Goal: Transaction & Acquisition: Subscribe to service/newsletter

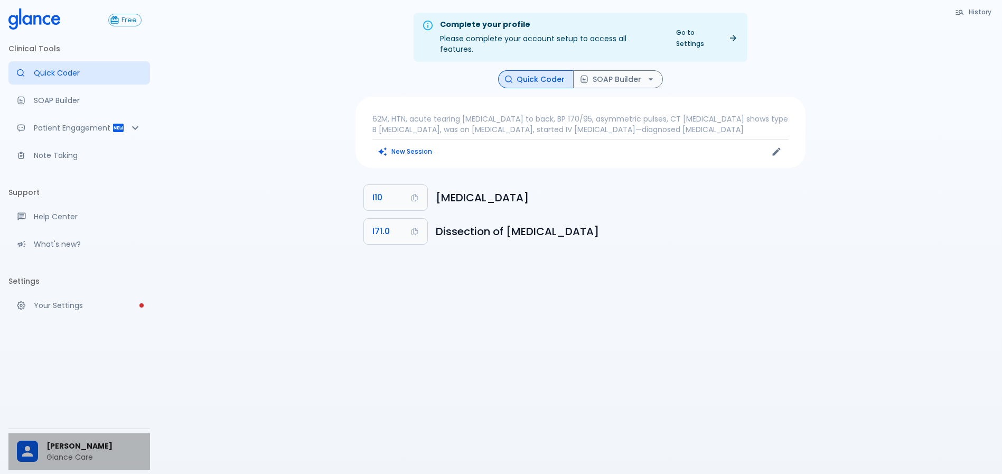
click at [101, 440] on span "[PERSON_NAME]" at bounding box center [93, 445] width 95 height 11
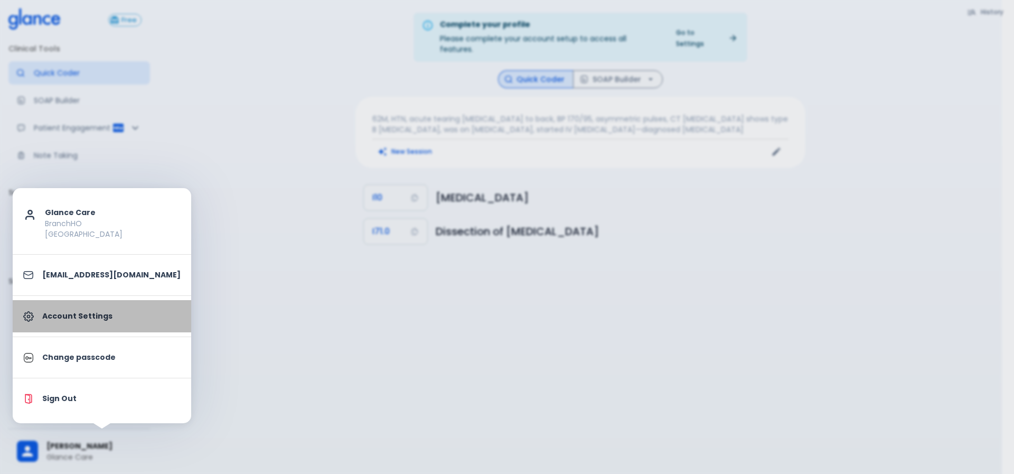
click at [107, 316] on p "Account Settings" at bounding box center [111, 316] width 138 height 11
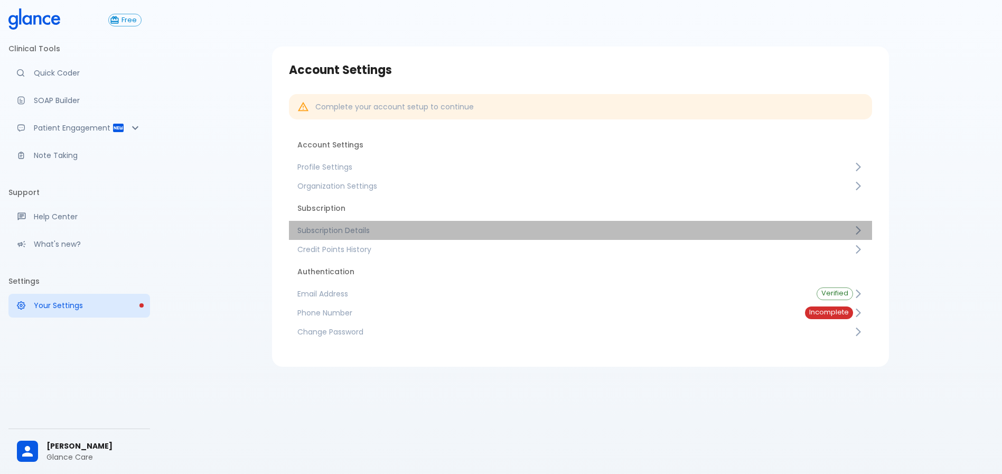
click at [354, 233] on span "Subscription Details" at bounding box center [575, 230] width 556 height 11
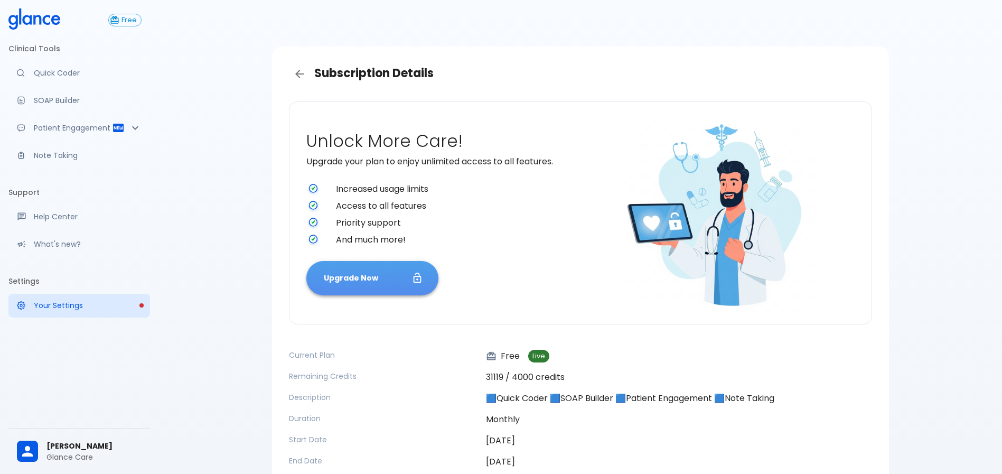
click at [395, 273] on button "Upgrade Now" at bounding box center [372, 278] width 132 height 34
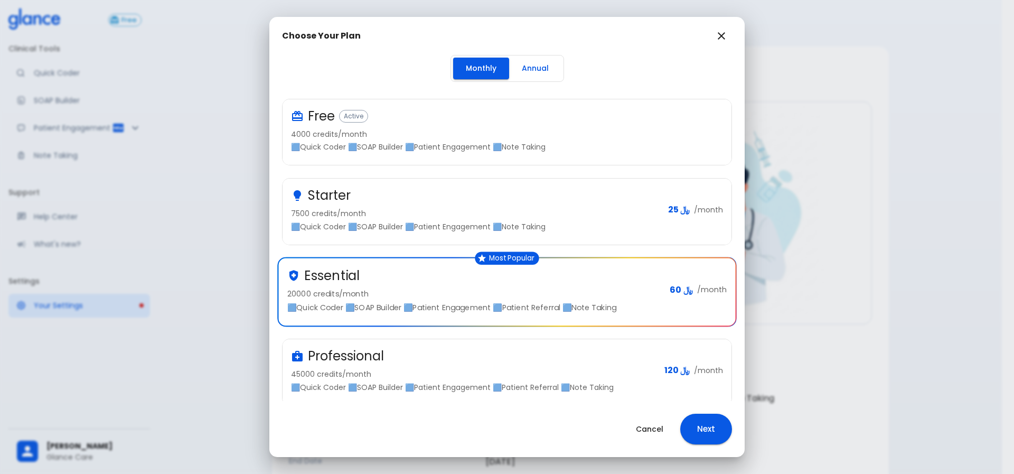
scroll to position [15, 0]
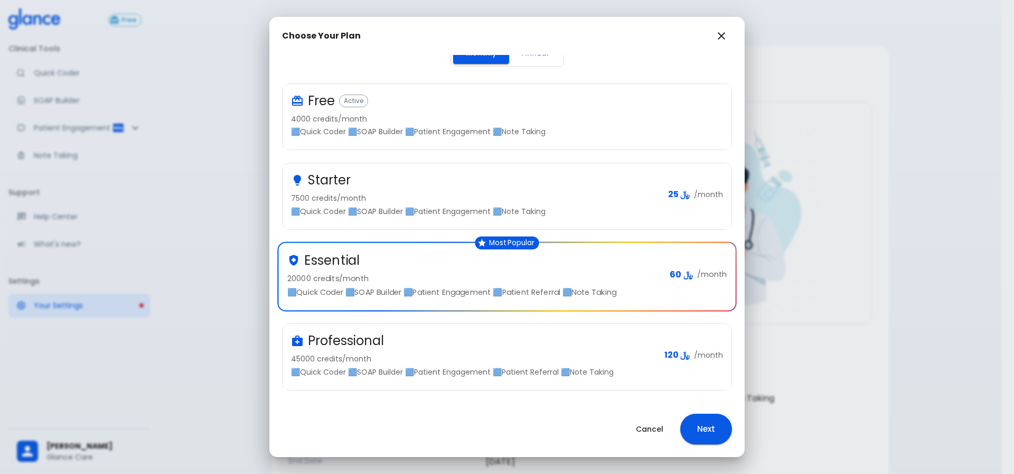
click at [485, 345] on div "Professional" at bounding box center [473, 340] width 365 height 17
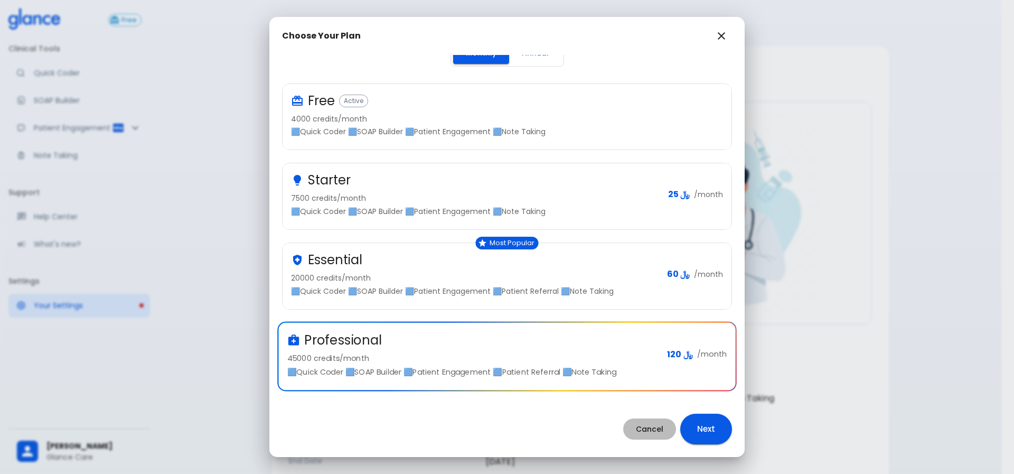
click at [664, 431] on button "Cancel" at bounding box center [649, 429] width 53 height 22
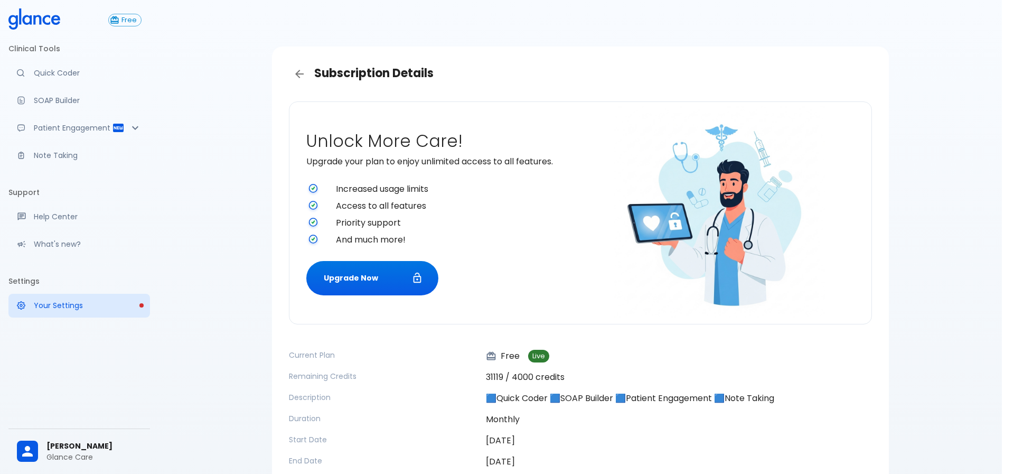
scroll to position [14, 0]
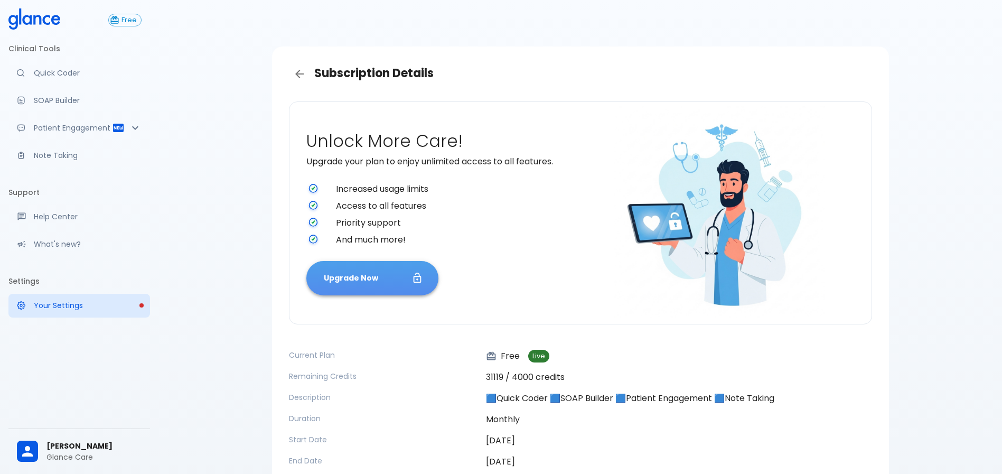
click at [387, 279] on button "Upgrade Now" at bounding box center [372, 278] width 132 height 34
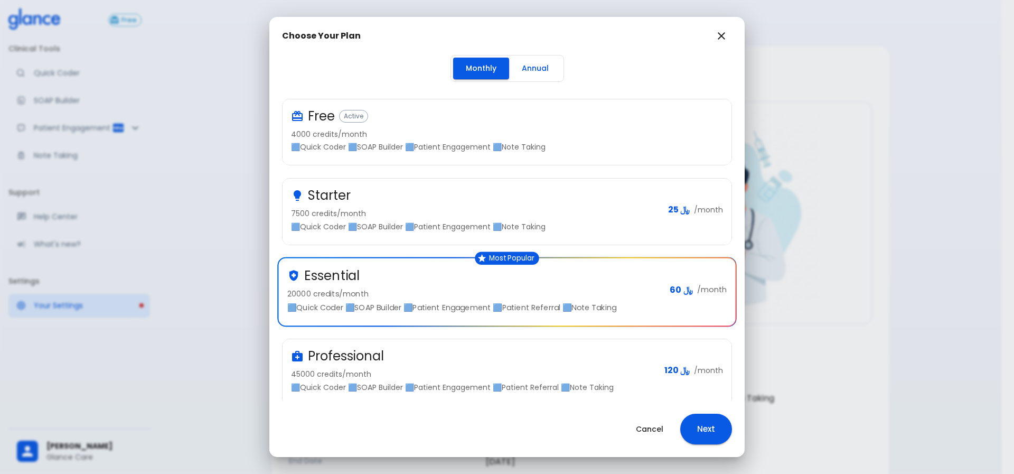
click at [464, 359] on div "Professional" at bounding box center [473, 355] width 365 height 17
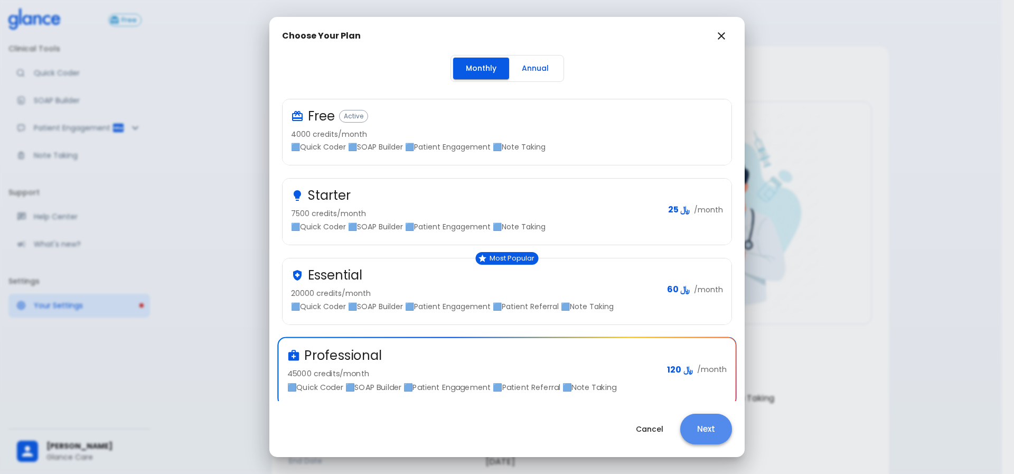
click at [713, 439] on button "Next" at bounding box center [706, 429] width 52 height 31
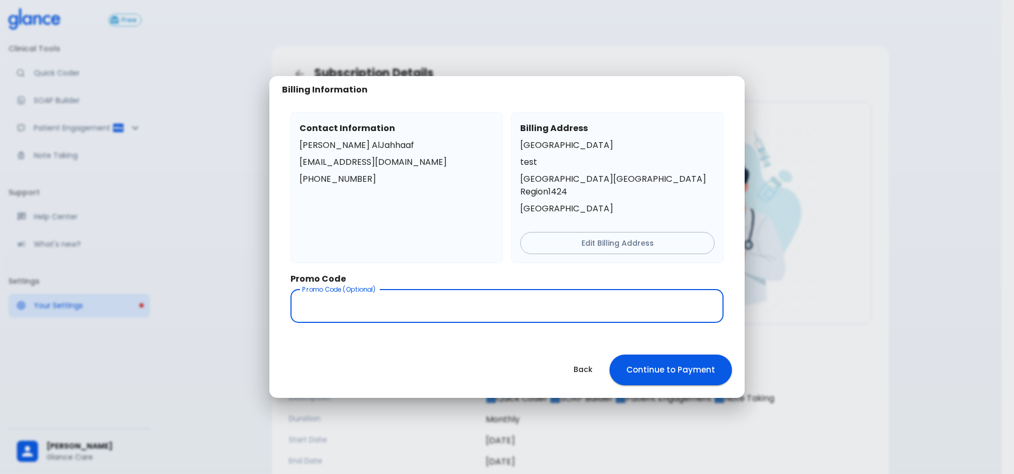
click at [439, 300] on input "text" at bounding box center [506, 305] width 433 height 33
type input "dmc-pro"
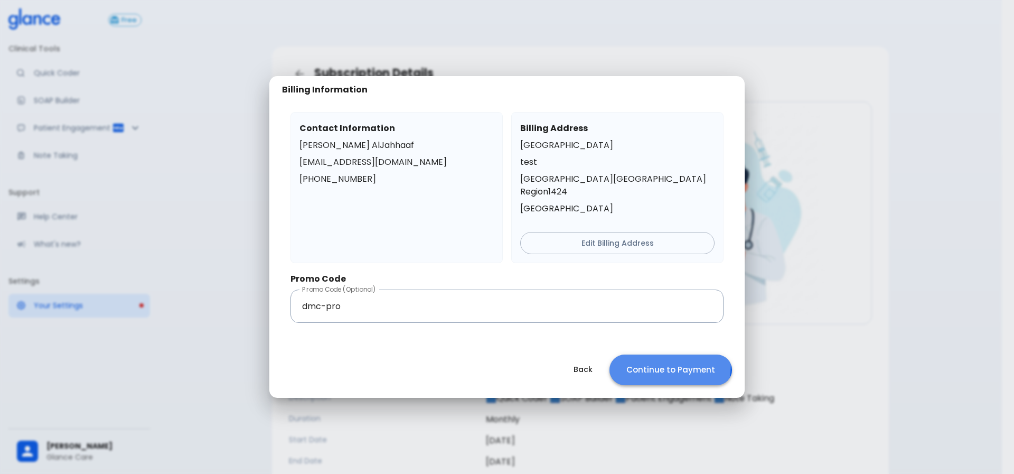
click at [643, 357] on button "Continue to Payment" at bounding box center [670, 369] width 123 height 31
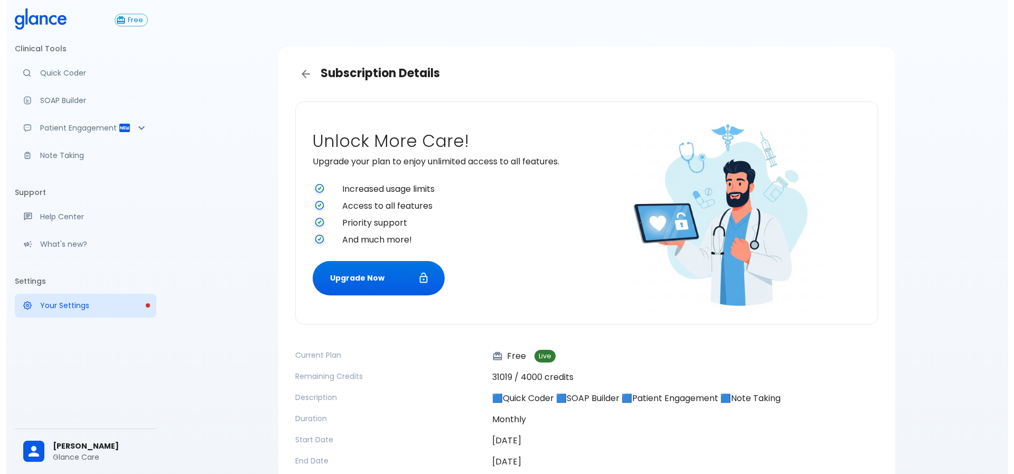
scroll to position [62, 0]
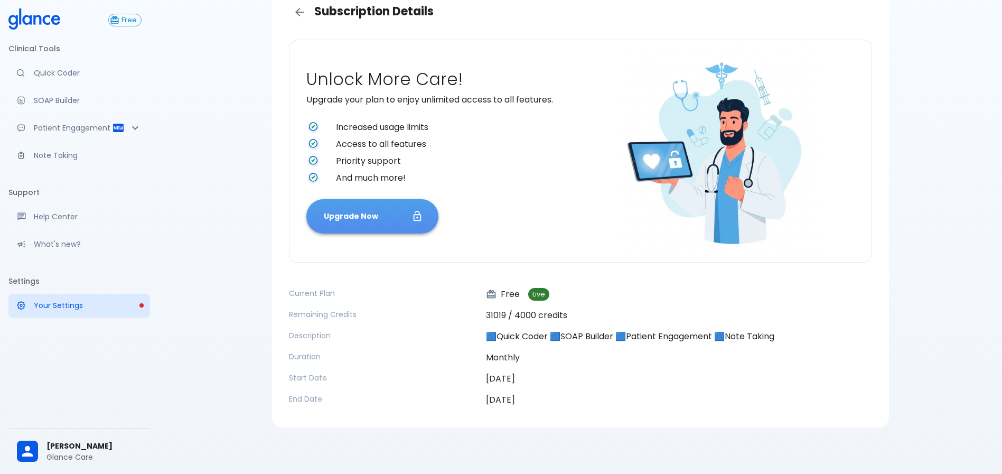
click at [375, 211] on button "Upgrade Now" at bounding box center [372, 216] width 132 height 34
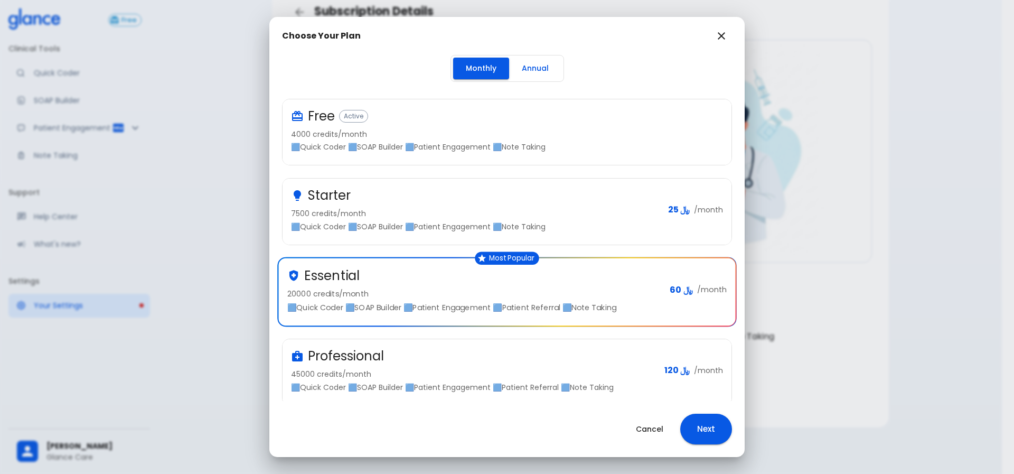
click at [463, 364] on div "Professional 45000 credits/month 🟦Quick Coder 🟦SOAP Builder 🟦Patient Engagement…" at bounding box center [473, 369] width 365 height 45
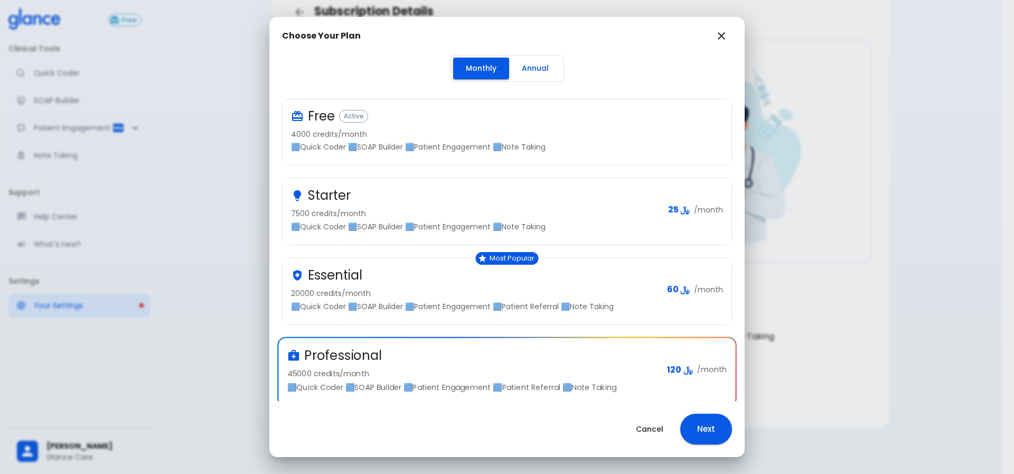
scroll to position [15, 0]
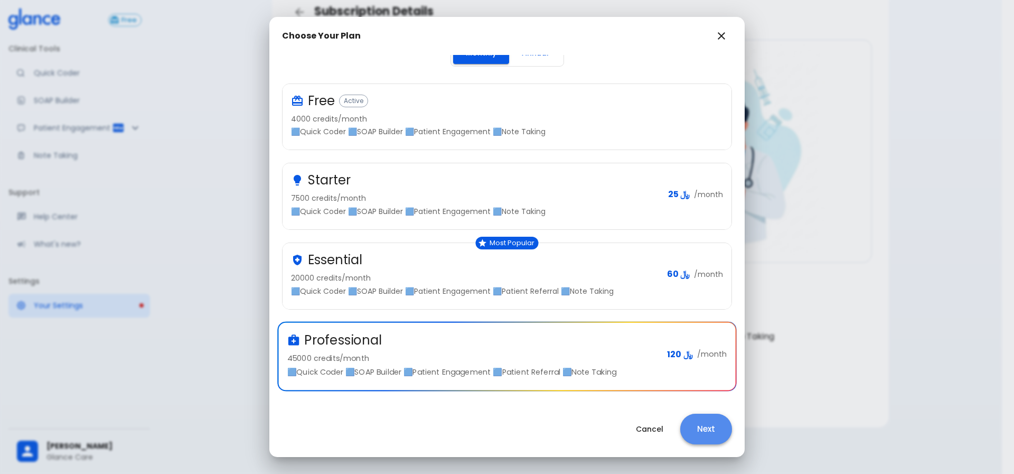
click at [725, 427] on button "Next" at bounding box center [706, 429] width 52 height 31
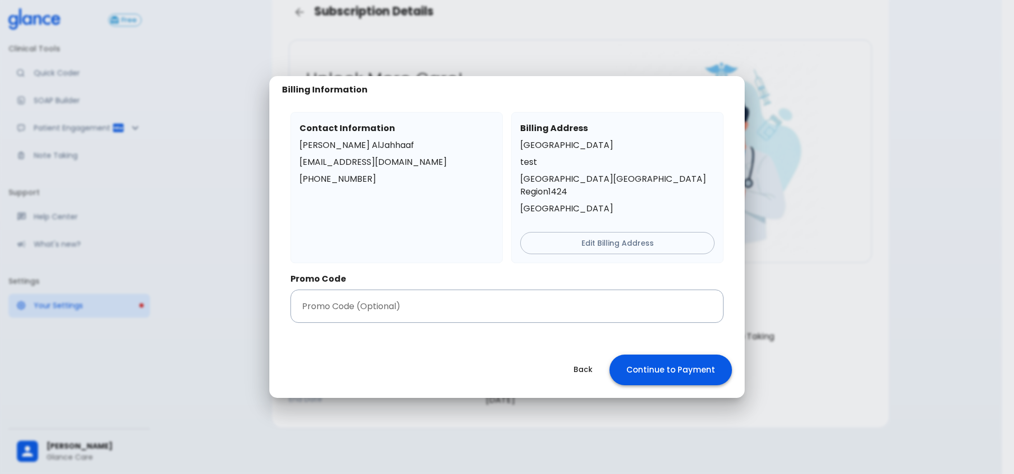
scroll to position [0, 0]
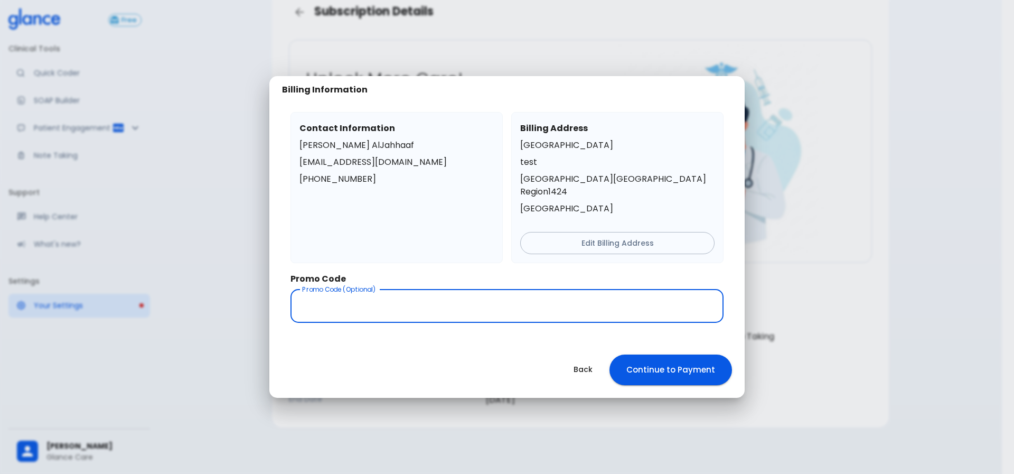
click at [484, 308] on input "text" at bounding box center [506, 305] width 433 height 33
type input "dmc-pro"
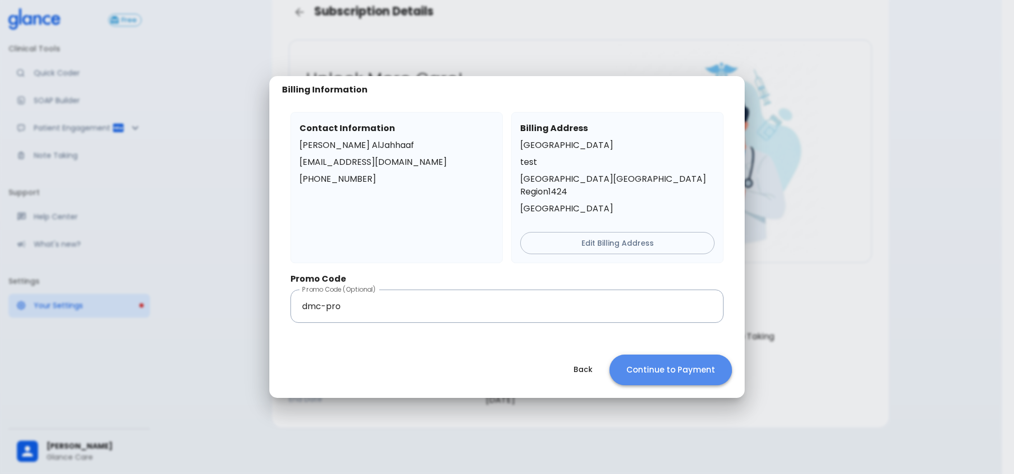
click at [671, 355] on button "Continue to Payment" at bounding box center [670, 369] width 123 height 31
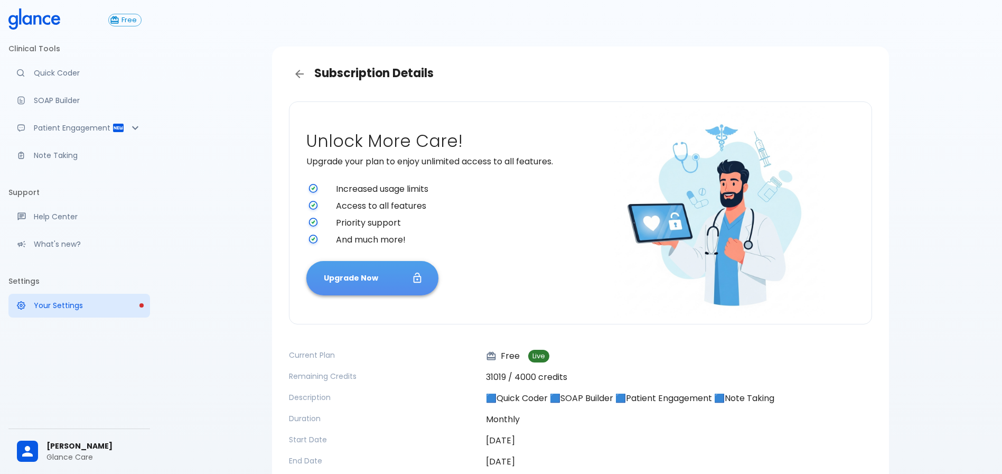
click at [377, 271] on button "Upgrade Now" at bounding box center [372, 278] width 132 height 34
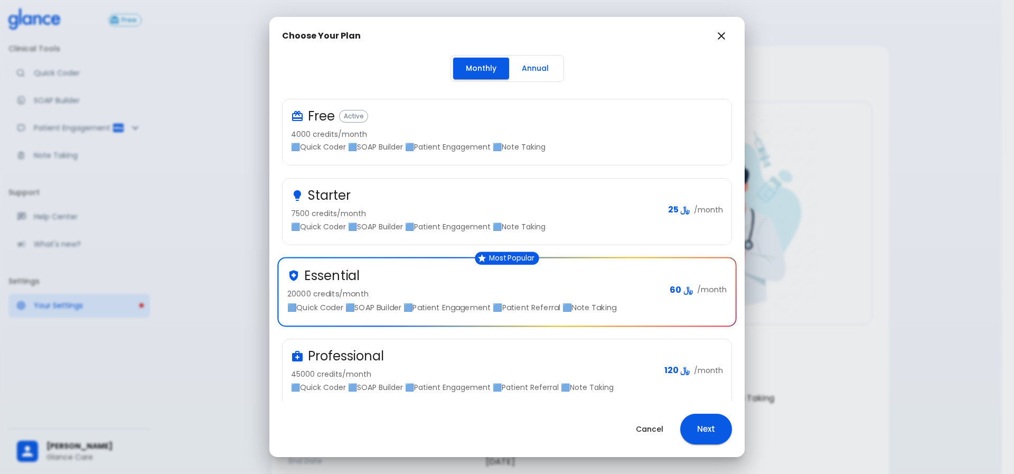
click at [499, 343] on div "Professional 45000 credits/month 🟦Quick Coder 🟦SOAP Builder 🟦Patient Engagement…" at bounding box center [507, 372] width 449 height 66
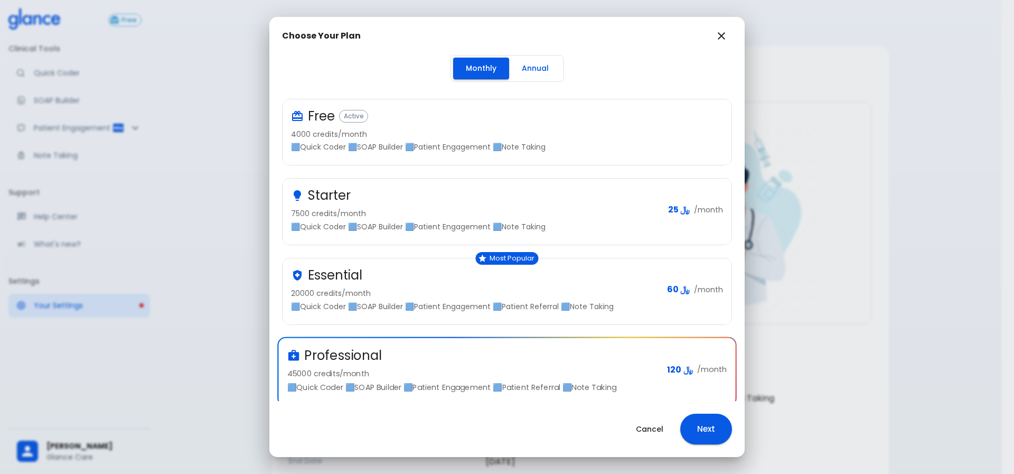
scroll to position [15, 0]
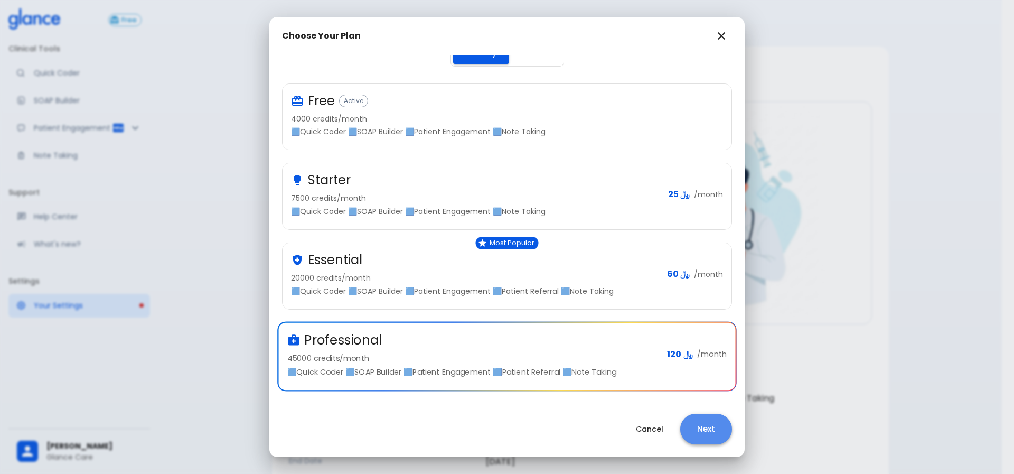
click at [716, 436] on button "Next" at bounding box center [706, 429] width 52 height 31
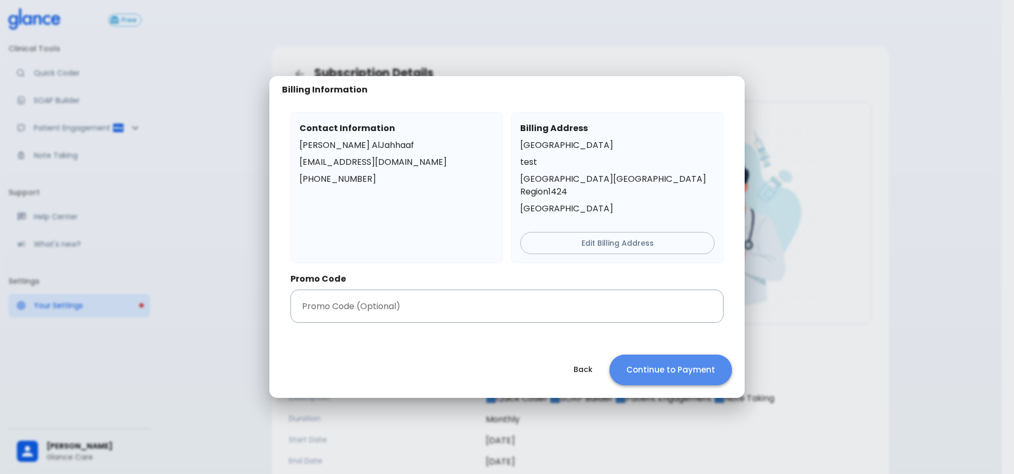
click at [653, 354] on button "Continue to Payment" at bounding box center [670, 369] width 123 height 31
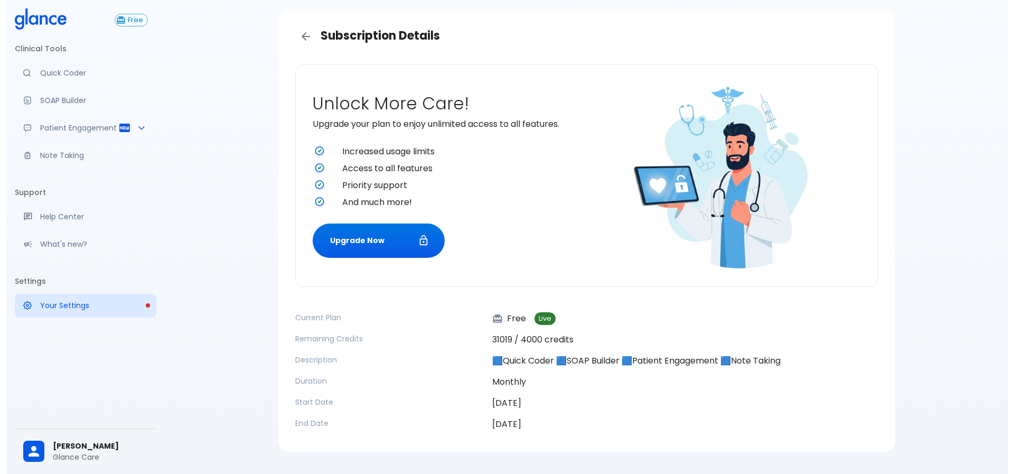
scroll to position [62, 0]
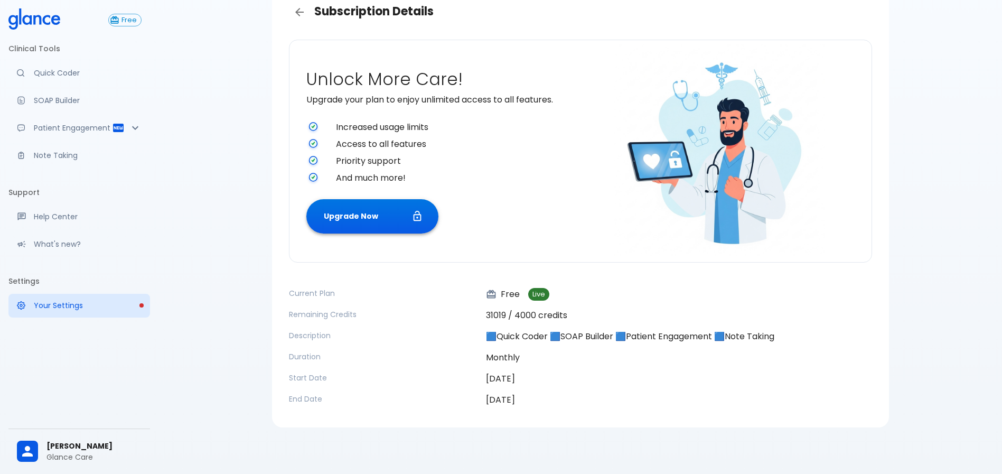
click at [378, 223] on button "Upgrade Now" at bounding box center [372, 216] width 132 height 34
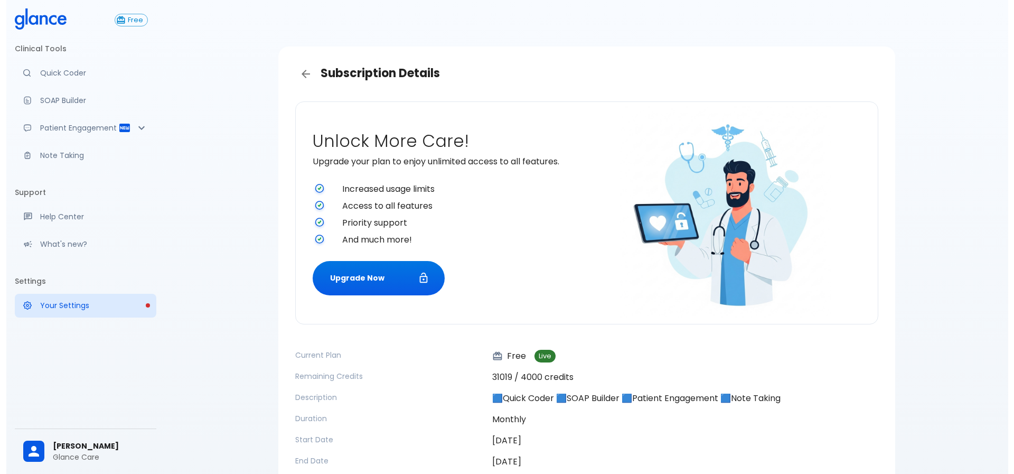
scroll to position [62, 0]
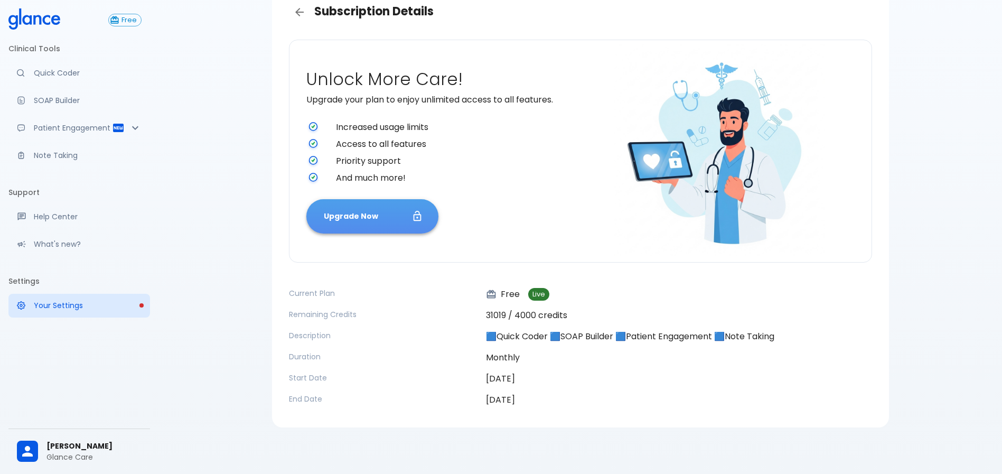
click at [422, 221] on icon "button" at bounding box center [417, 216] width 12 height 12
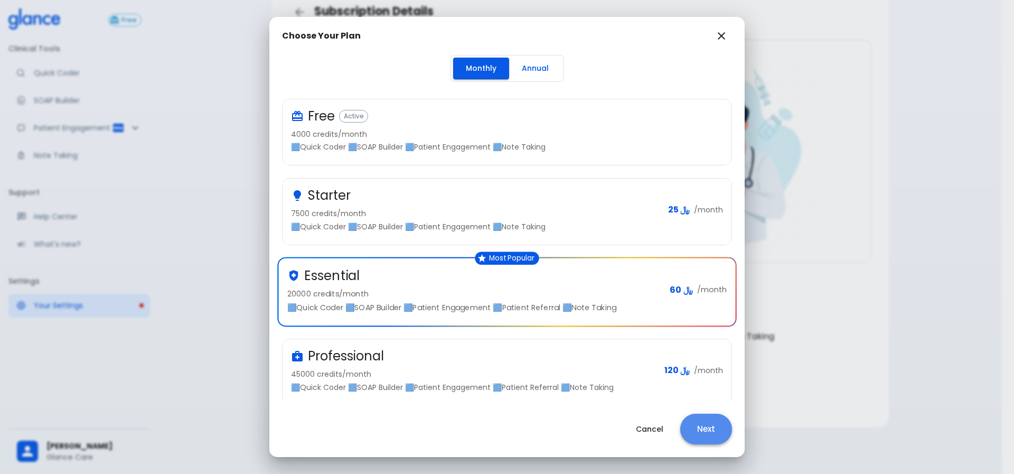
click at [716, 419] on button "Next" at bounding box center [706, 429] width 52 height 31
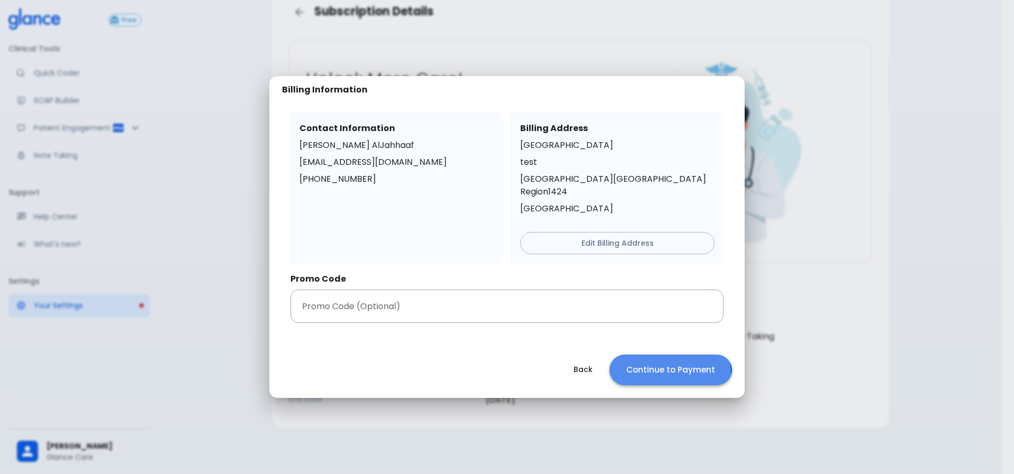
click at [658, 368] on button "Continue to Payment" at bounding box center [670, 369] width 123 height 31
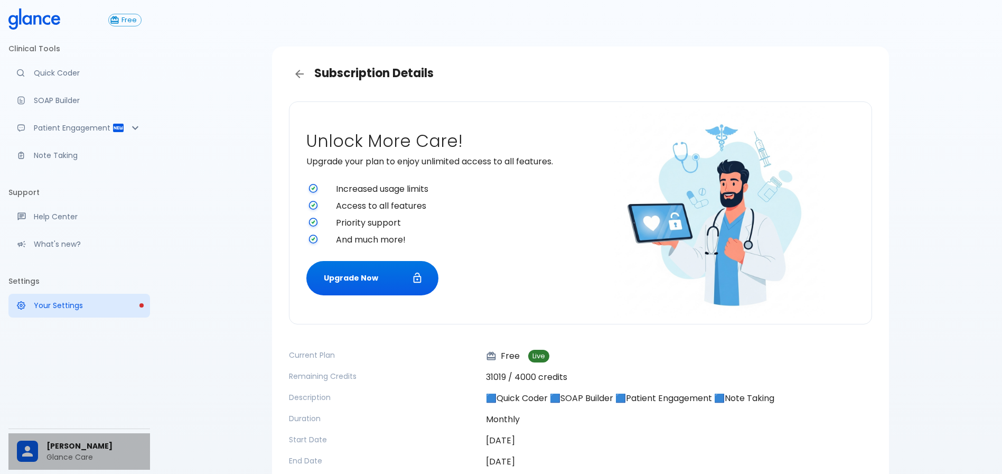
click at [84, 440] on span "[PERSON_NAME]" at bounding box center [93, 445] width 95 height 11
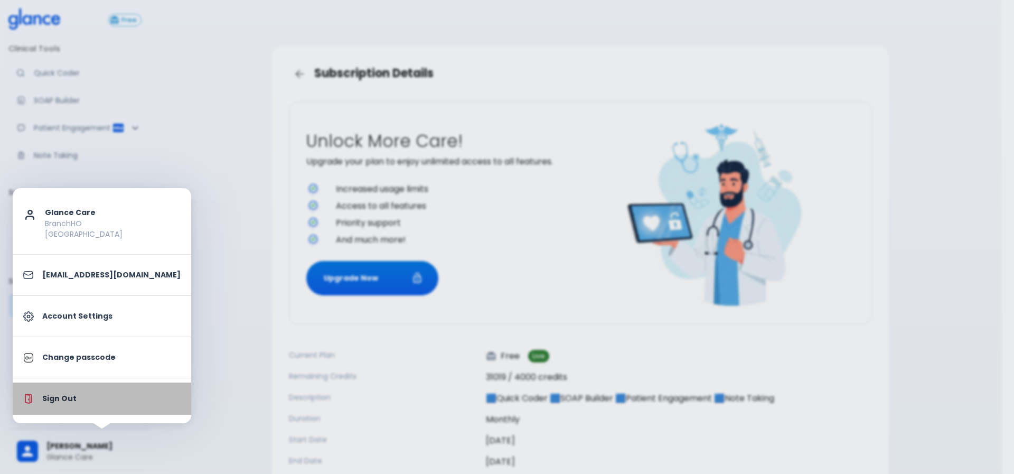
click at [107, 392] on li "Sign Out" at bounding box center [102, 398] width 179 height 32
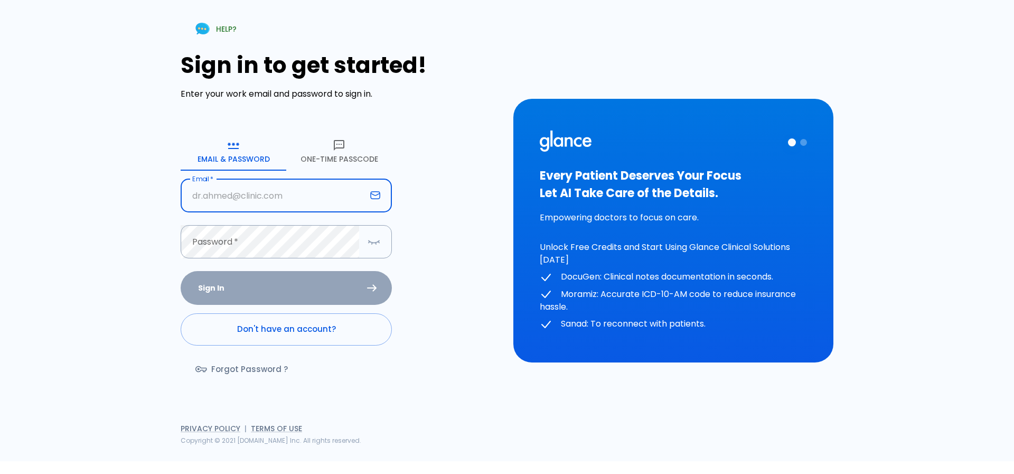
click at [274, 197] on input "text" at bounding box center [273, 195] width 185 height 33
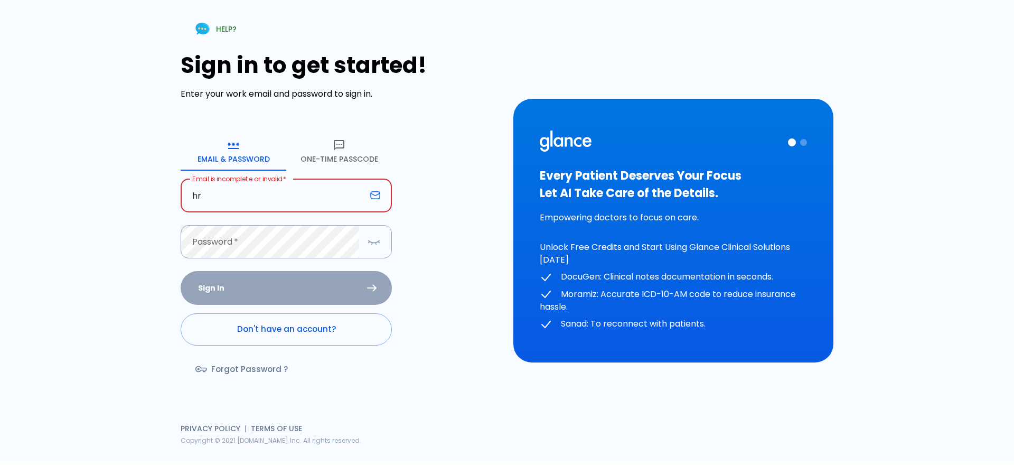
type input "[EMAIL_ADDRESS][DOMAIN_NAME]"
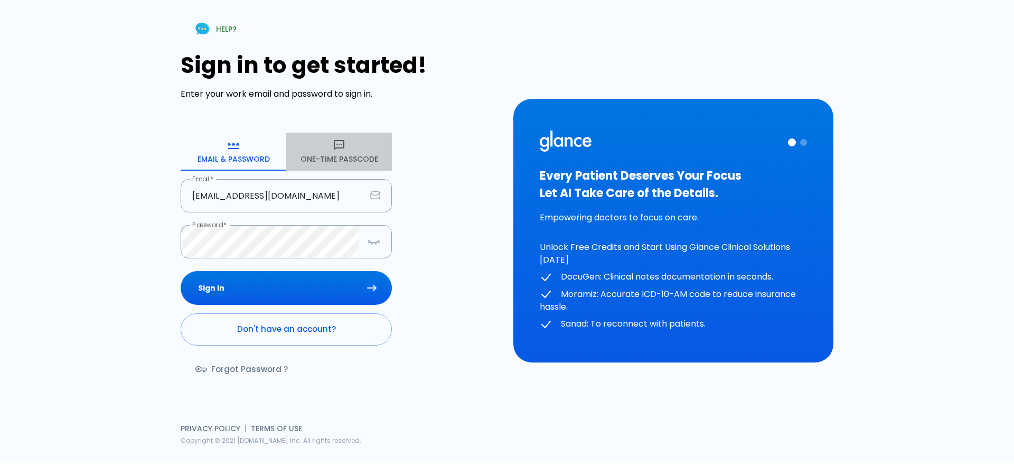
click at [303, 156] on button "One-Time Passcode" at bounding box center [339, 152] width 106 height 38
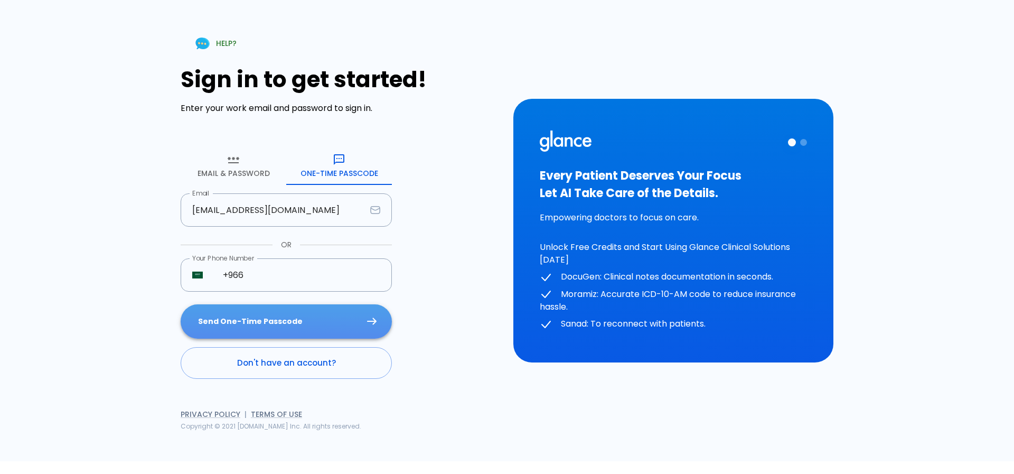
click at [318, 308] on button "Send One-Time Passcode" at bounding box center [286, 321] width 211 height 34
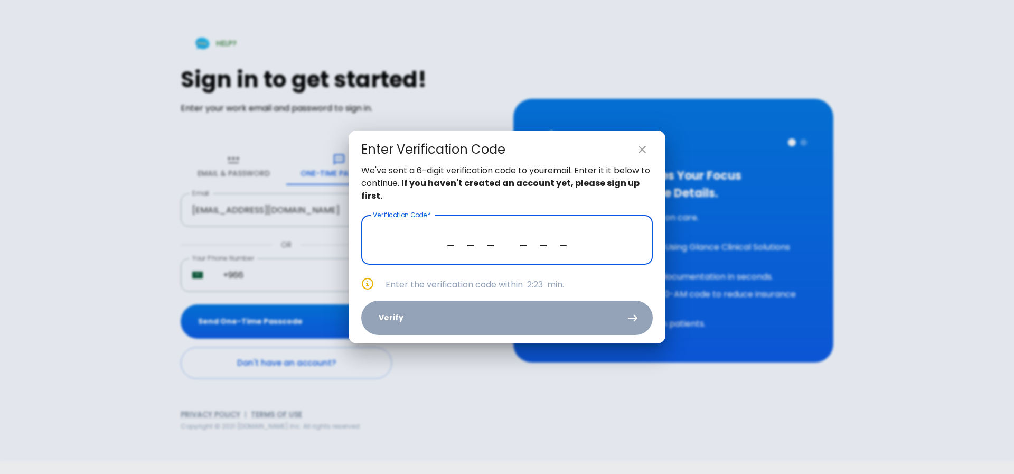
paste input "0 7 0 7 6 2"
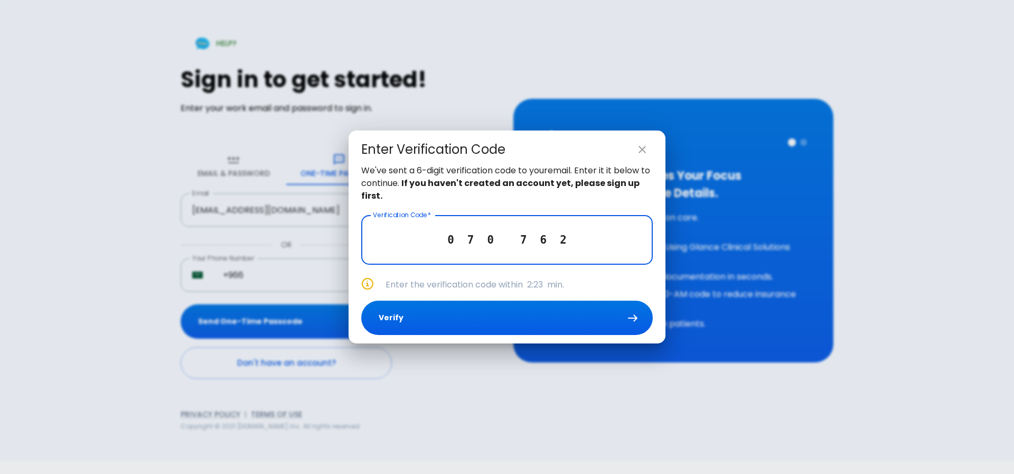
type input "0 7 0 7 6 2"
